Goal: Information Seeking & Learning: Learn about a topic

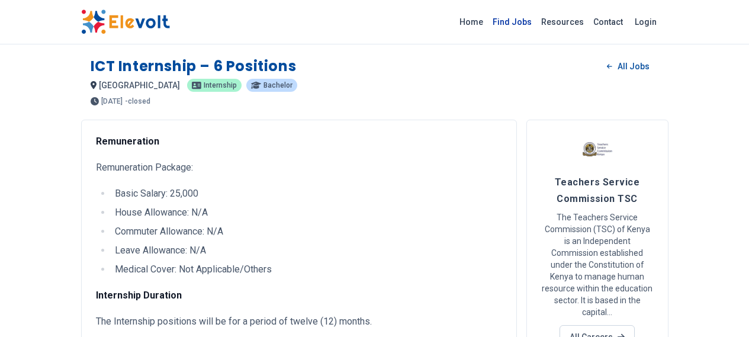
click at [537, 23] on link "Find Jobs" at bounding box center [512, 21] width 49 height 19
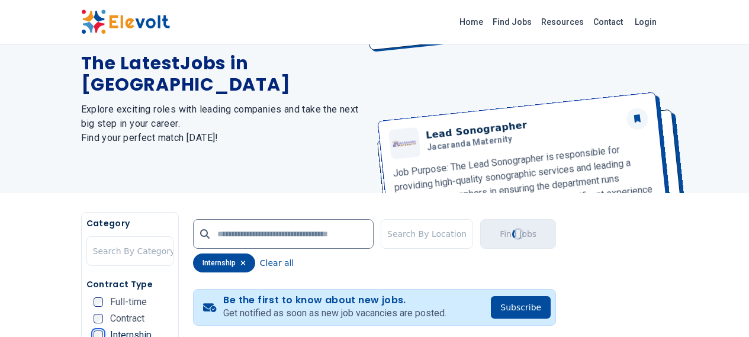
scroll to position [2, 0]
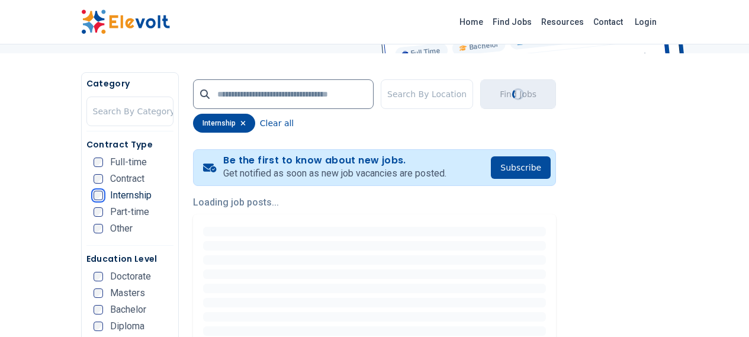
scroll to position [316, 0]
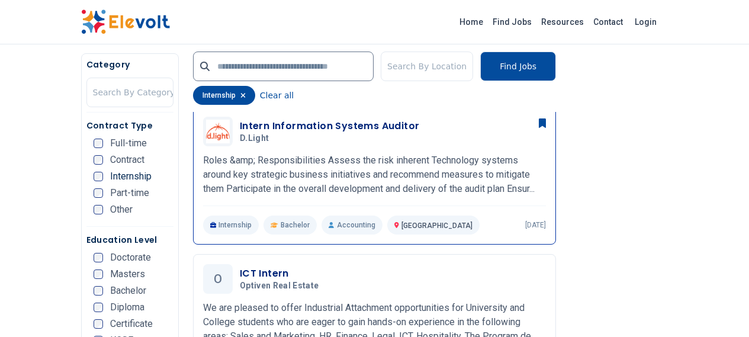
click at [240, 121] on h3 "Intern Information Systems Auditor" at bounding box center [330, 126] width 180 height 14
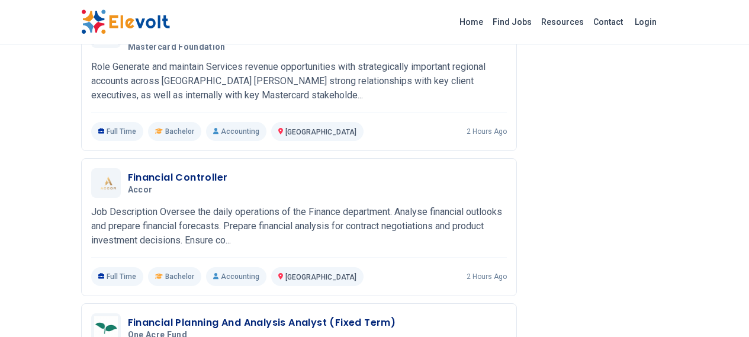
scroll to position [1105, 0]
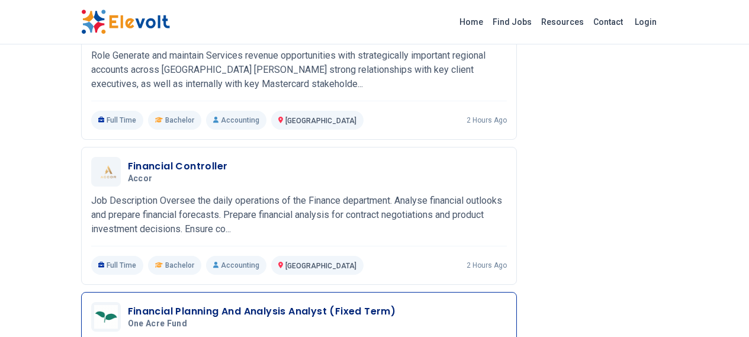
click at [131, 304] on h3 "Financial Planning And Analysis Analyst (Fixed Term)" at bounding box center [262, 311] width 268 height 14
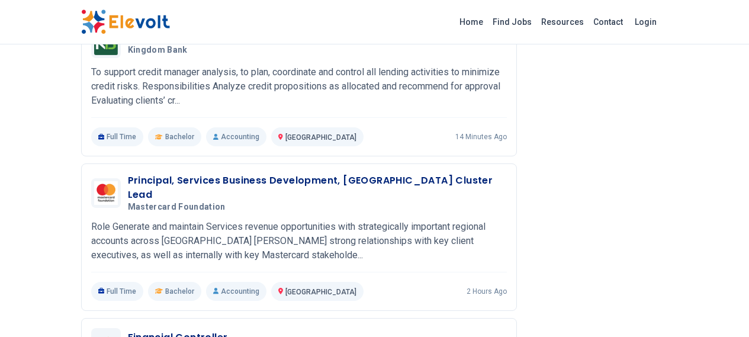
scroll to position [954, 0]
